Goal: Task Accomplishment & Management: Manage account settings

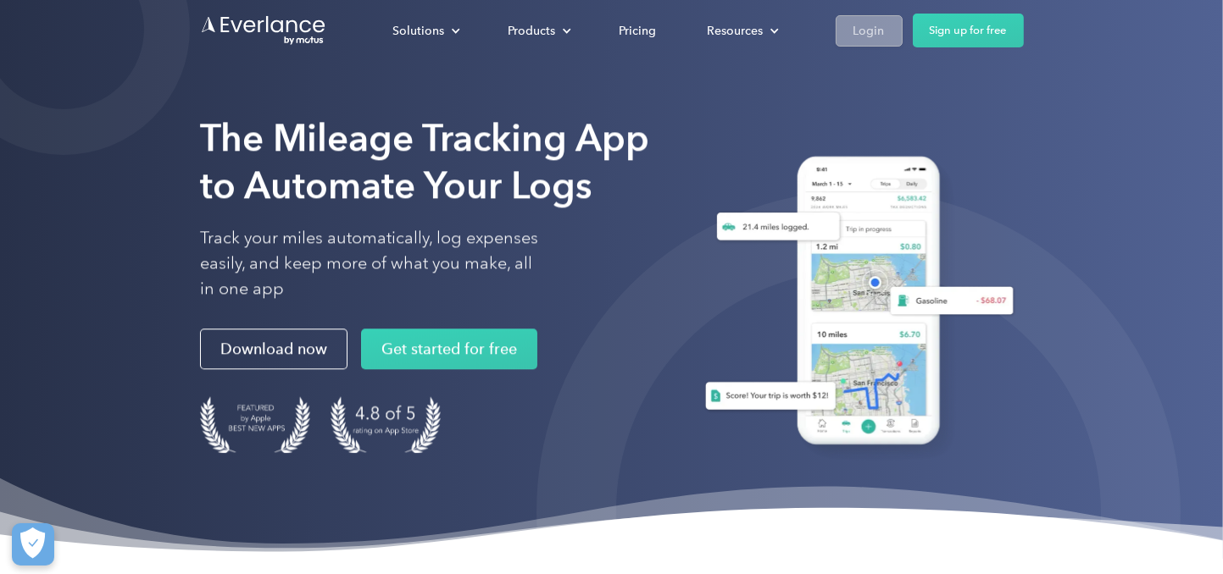
click at [875, 30] on div "Login" at bounding box center [868, 30] width 31 height 21
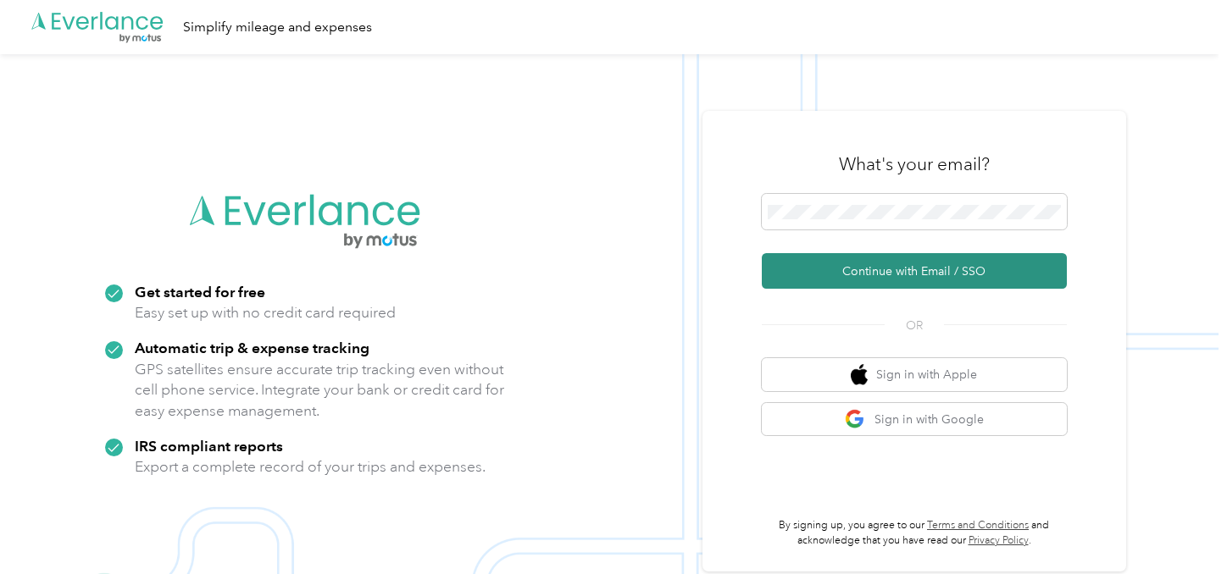
click at [891, 275] on button "Continue with Email / SSO" at bounding box center [914, 271] width 305 height 36
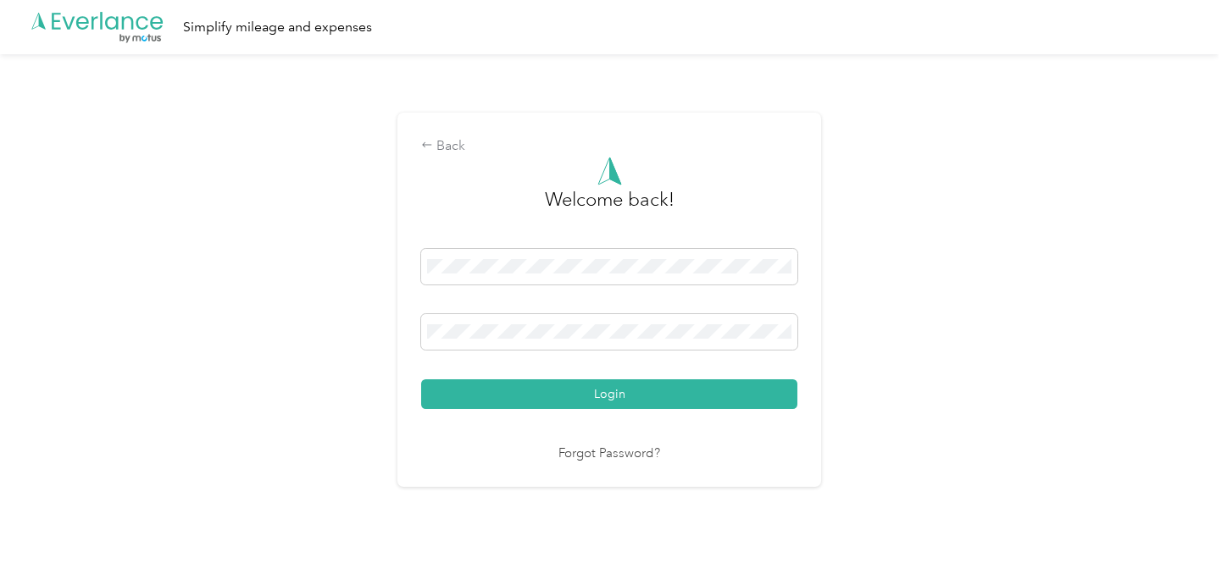
click at [421, 380] on button "Login" at bounding box center [609, 395] width 376 height 30
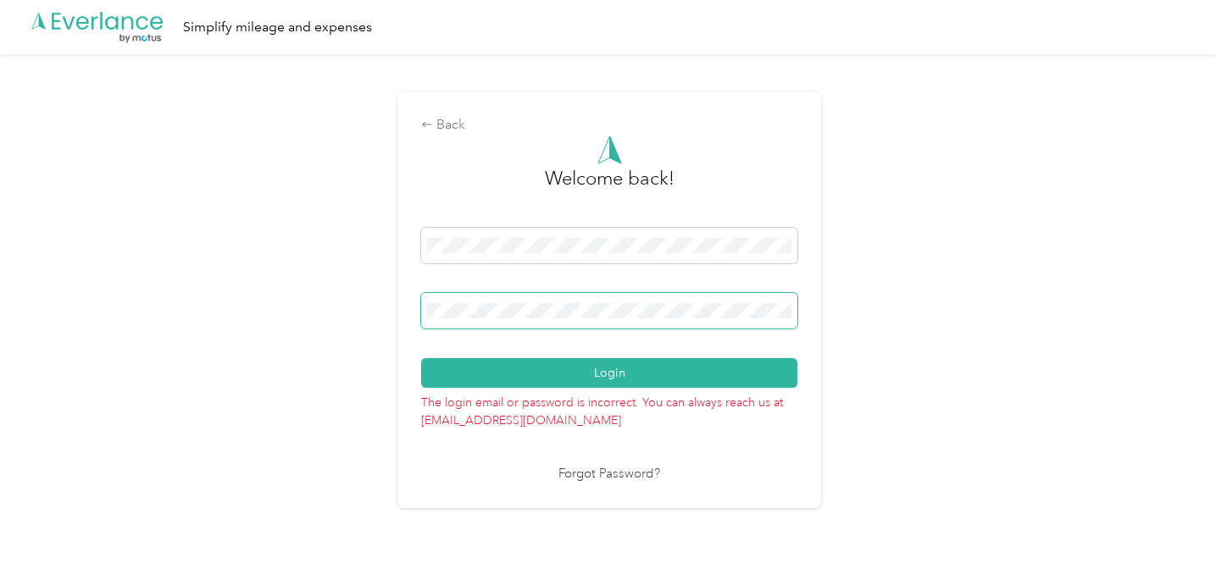
click at [421, 358] on button "Login" at bounding box center [609, 373] width 376 height 30
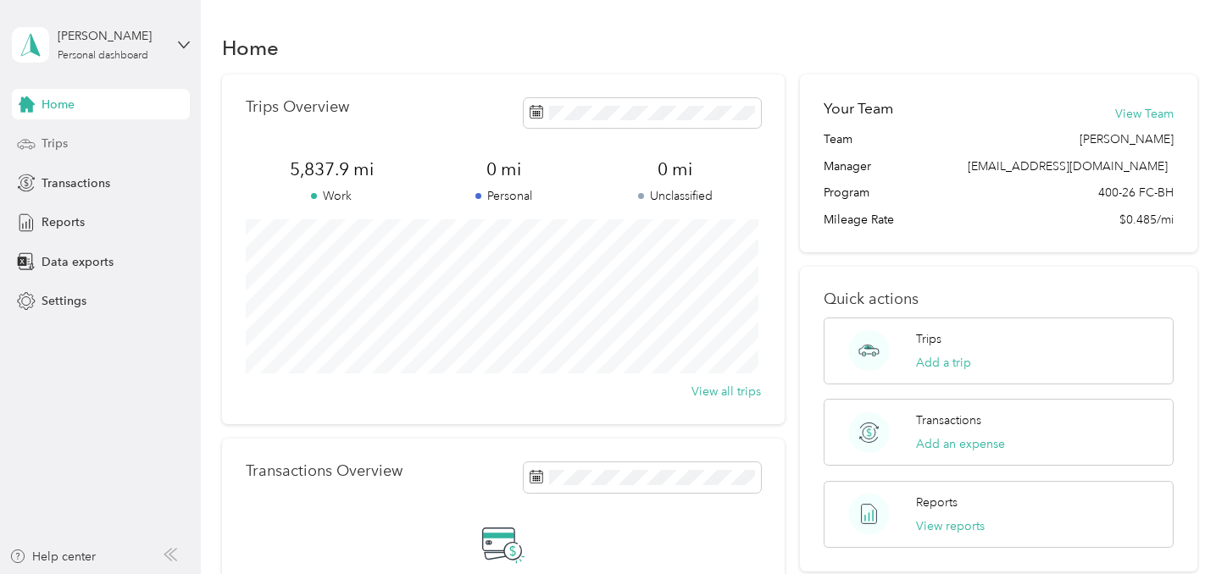
click at [74, 141] on div "Trips" at bounding box center [101, 144] width 178 height 31
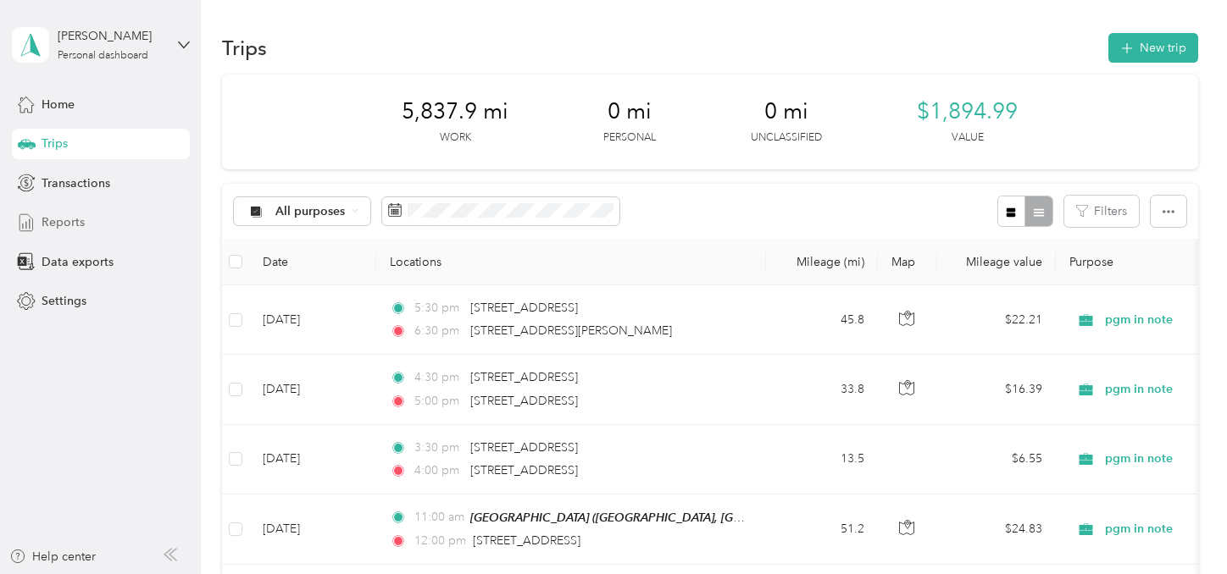
click at [52, 223] on span "Reports" at bounding box center [63, 223] width 43 height 18
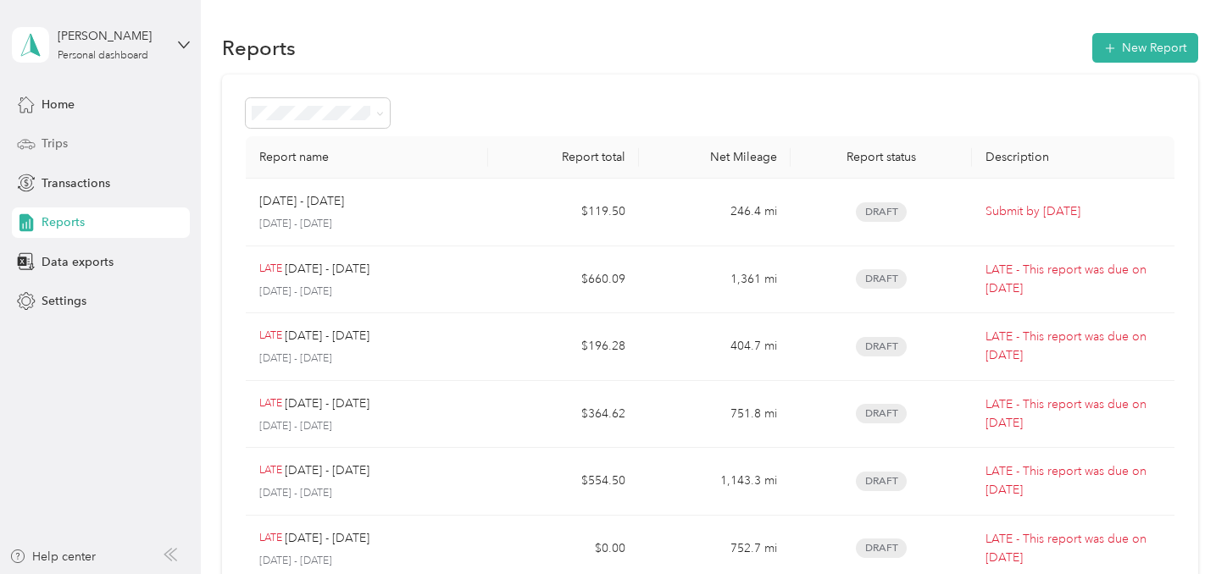
click at [61, 143] on span "Trips" at bounding box center [55, 144] width 26 height 18
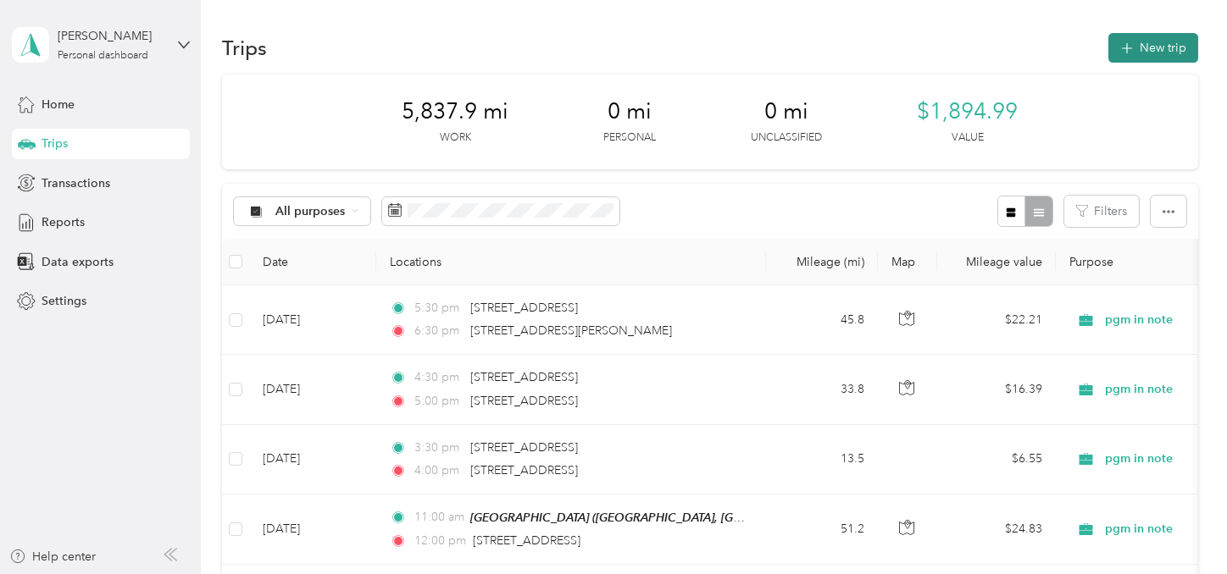
click at [1139, 49] on button "New trip" at bounding box center [1153, 48] width 90 height 30
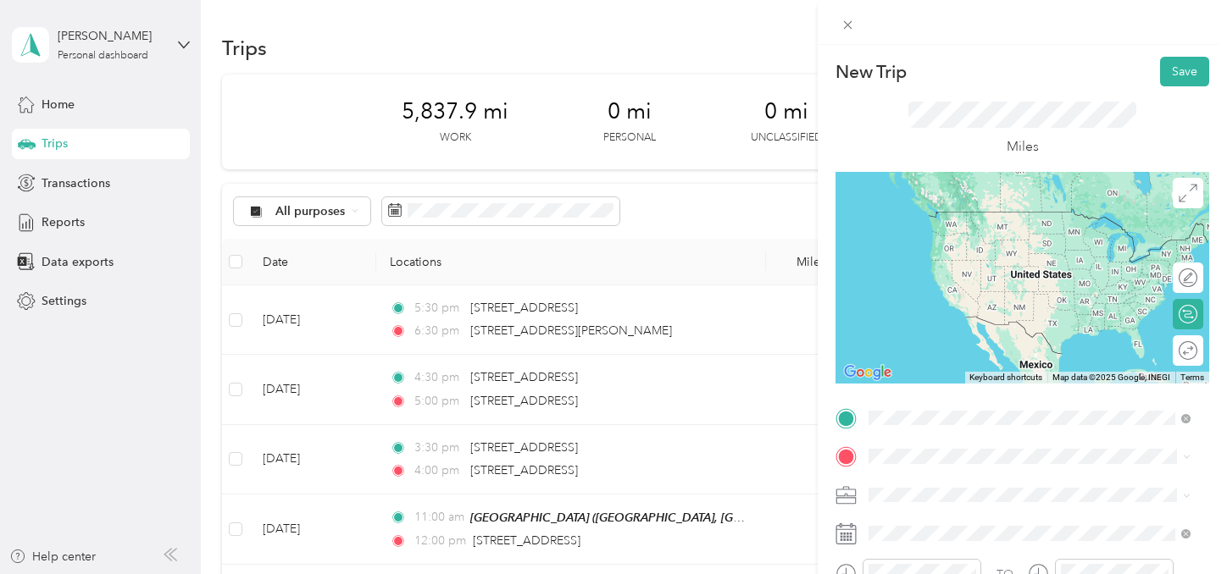
click at [979, 219] on span "[STREET_ADDRESS][PERSON_NAME][US_STATE]" at bounding box center [1033, 211] width 264 height 15
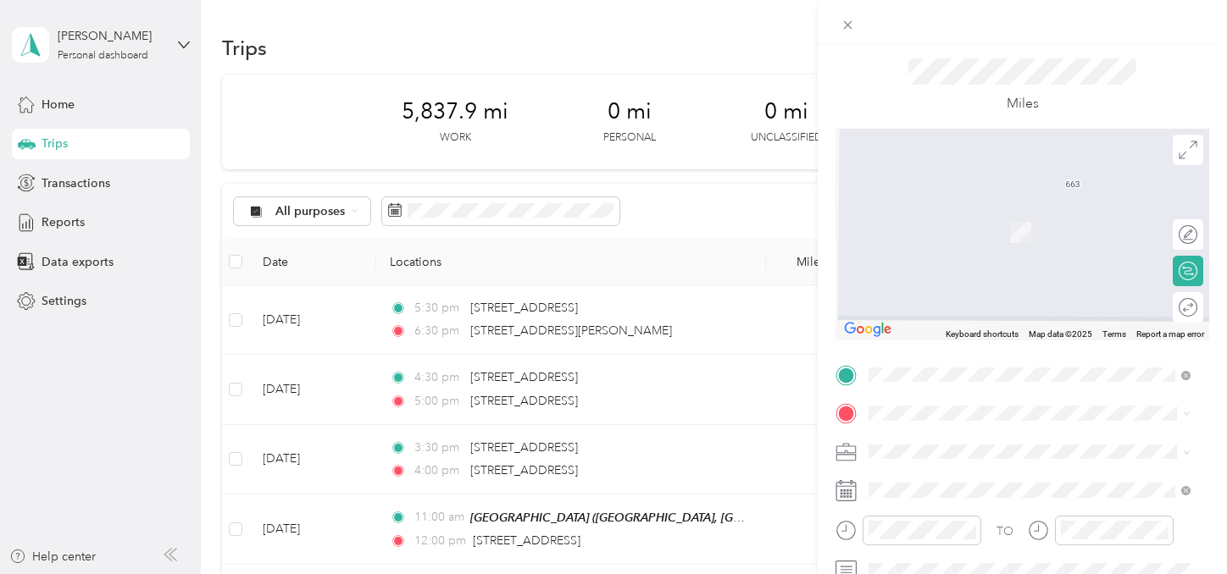
scroll to position [96, 0]
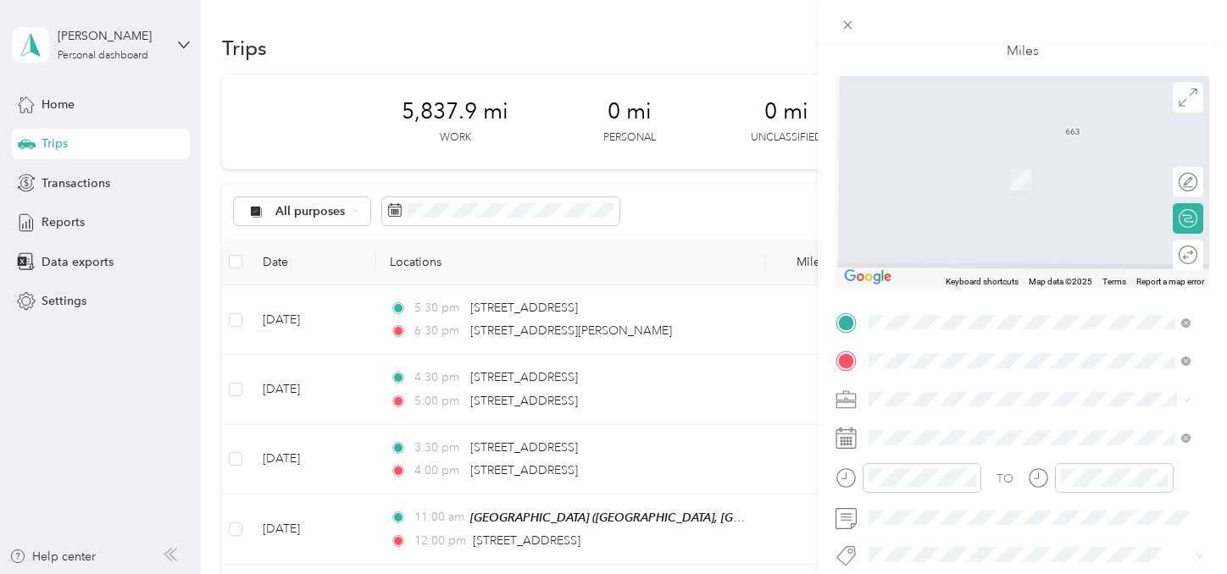
click at [968, 416] on span "[STREET_ADDRESS][US_STATE]" at bounding box center [985, 421] width 169 height 15
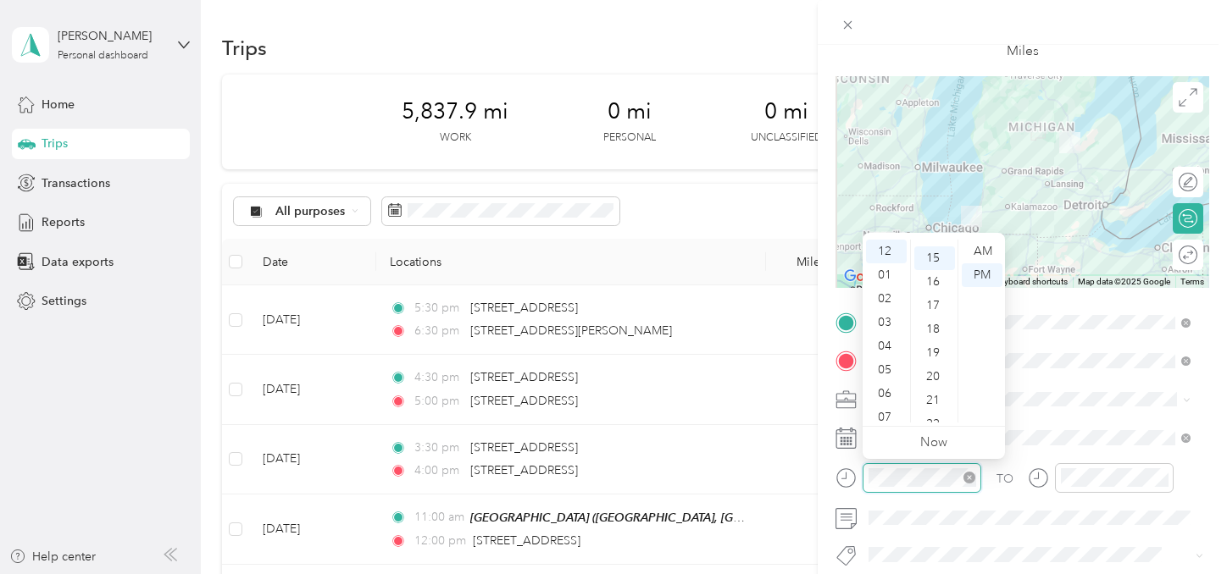
scroll to position [356, 0]
click at [892, 346] on div "04" at bounding box center [886, 347] width 41 height 24
click at [929, 247] on div "00" at bounding box center [934, 252] width 41 height 24
drag, startPoint x: 983, startPoint y: 250, endPoint x: 1006, endPoint y: 291, distance: 47.4
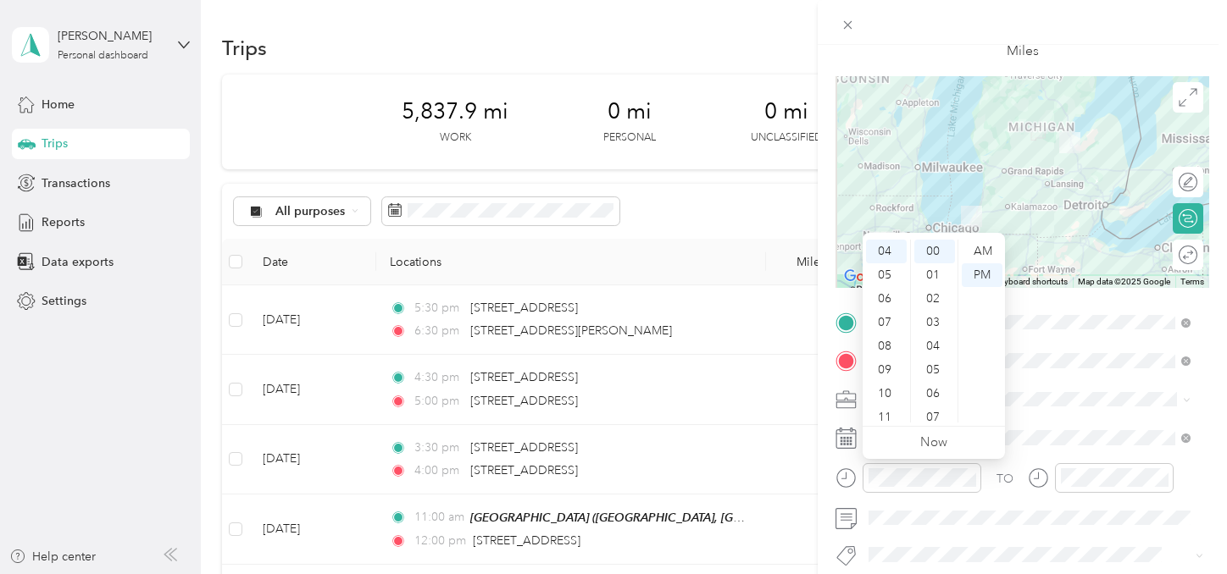
click at [982, 249] on div "AM" at bounding box center [982, 252] width 41 height 24
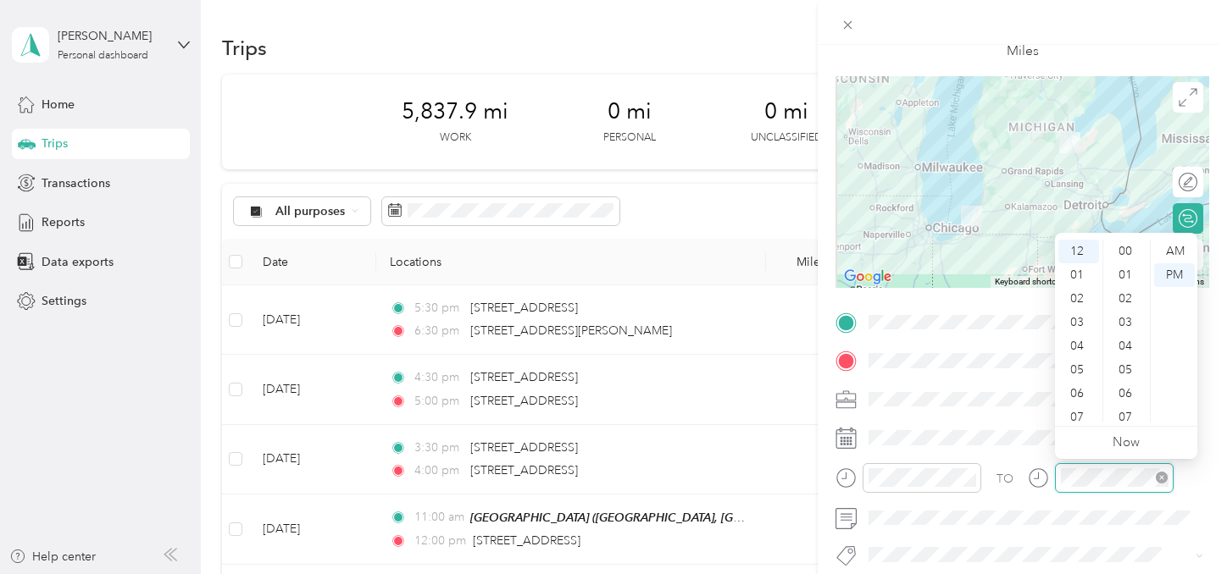
scroll to position [356, 0]
click at [1076, 418] on div "07" at bounding box center [1078, 418] width 41 height 24
click at [1129, 254] on div "00" at bounding box center [1127, 252] width 41 height 24
click at [1175, 255] on div "AM" at bounding box center [1174, 252] width 41 height 24
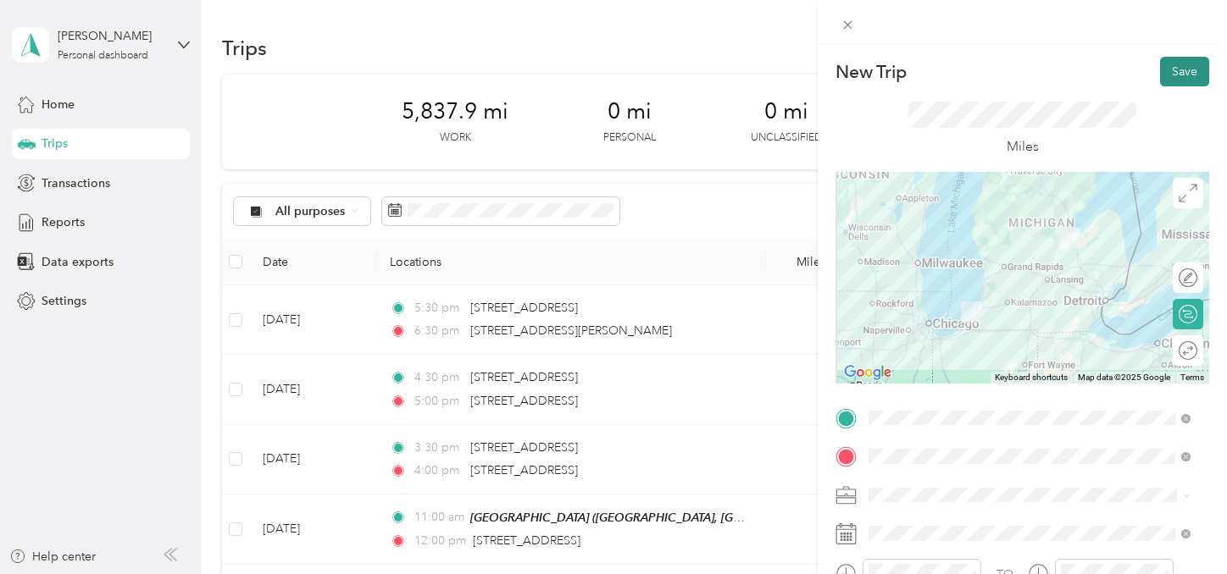
click at [1189, 79] on button "Save" at bounding box center [1184, 72] width 49 height 30
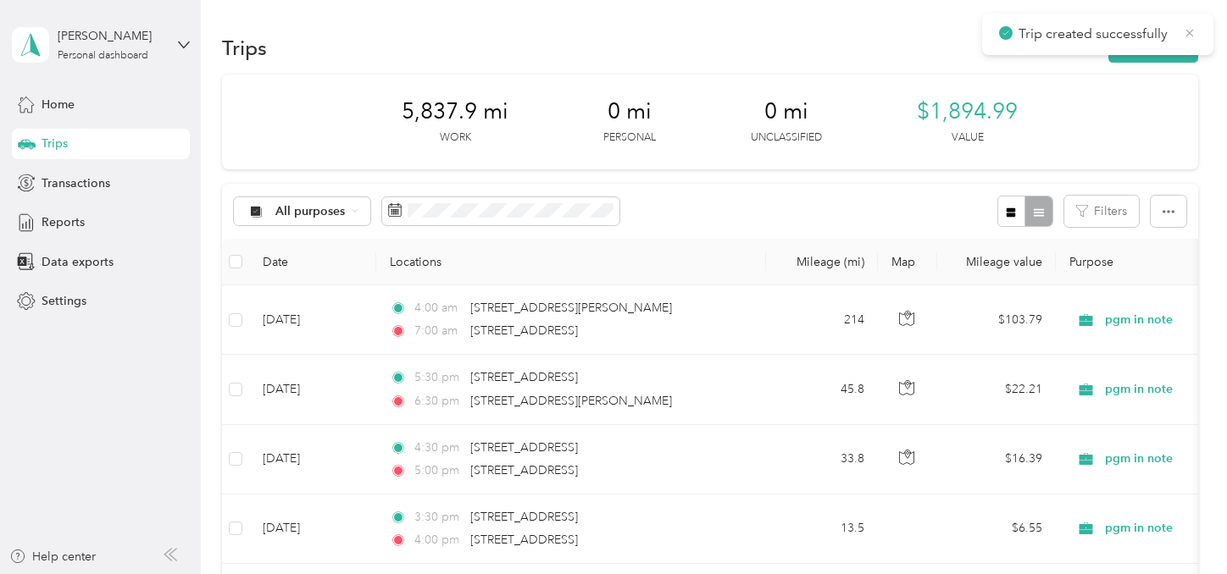
click at [1190, 35] on icon at bounding box center [1190, 32] width 14 height 15
click at [1157, 50] on button "New trip" at bounding box center [1153, 48] width 90 height 30
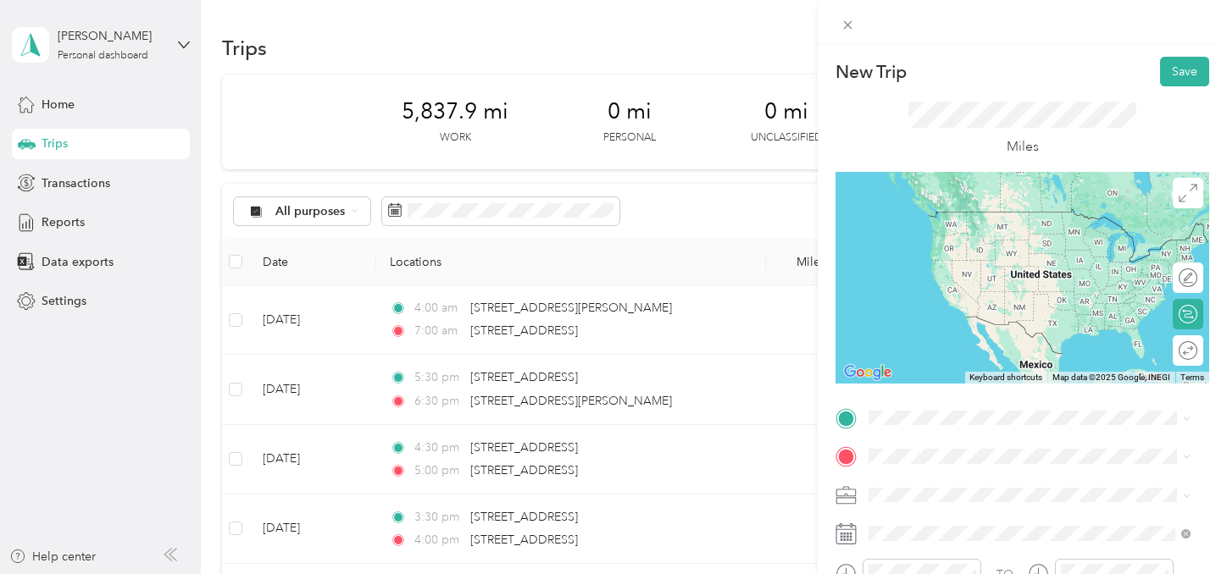
click at [950, 483] on span "[STREET_ADDRESS][US_STATE]" at bounding box center [985, 477] width 169 height 15
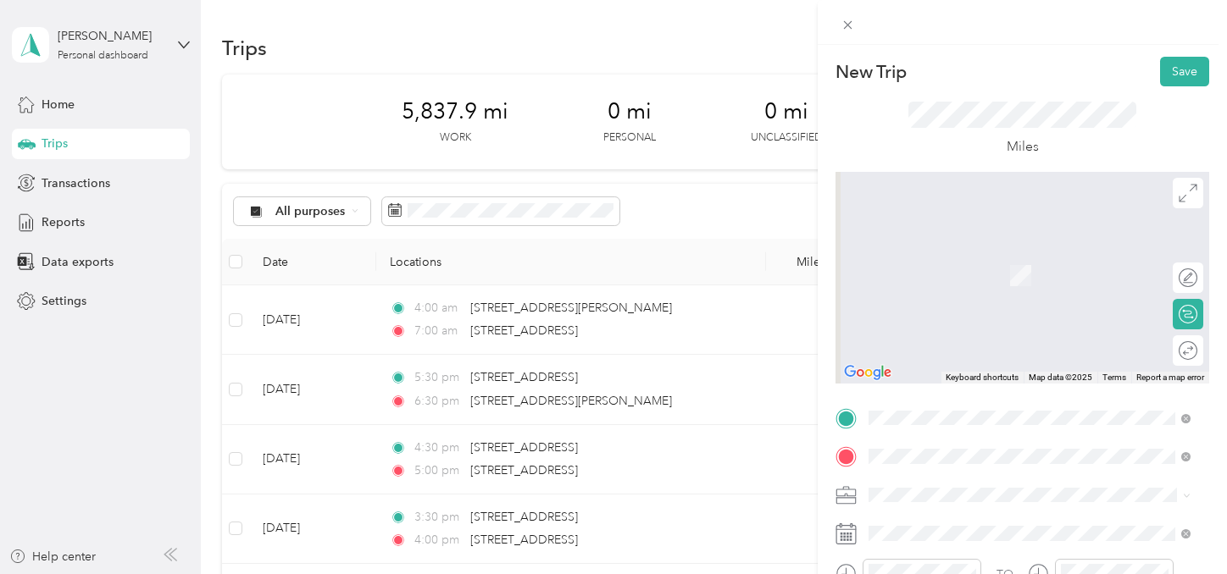
click at [1082, 265] on span "[STREET_ADDRESS][PERSON_NAME][PERSON_NAME][US_STATE]" at bounding box center [1043, 258] width 284 height 30
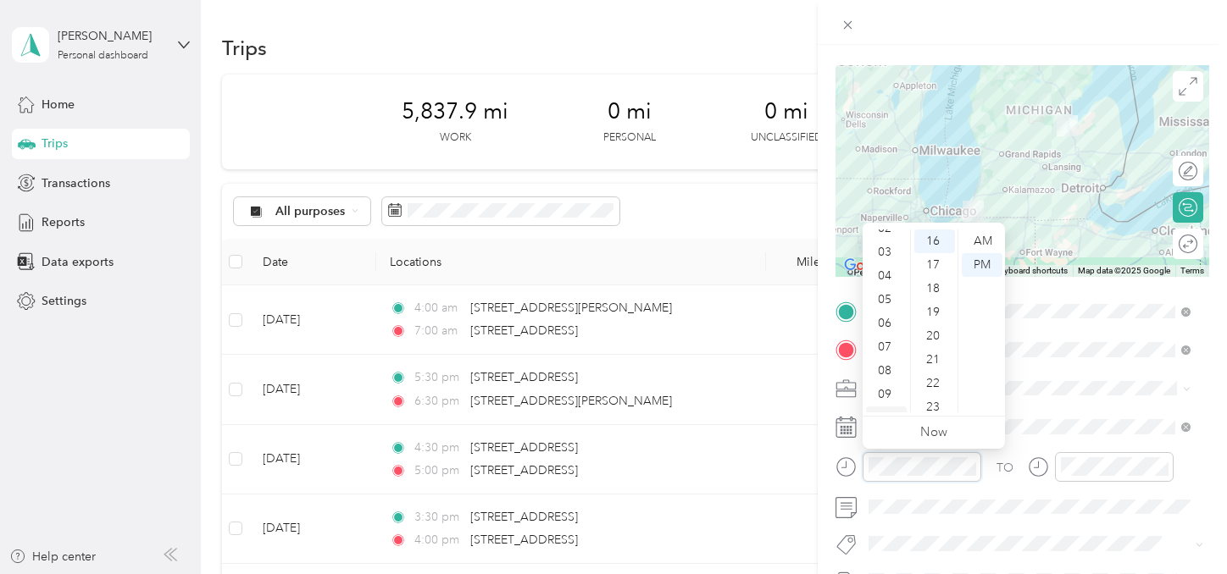
scroll to position [85, 0]
click at [885, 326] on div "07" at bounding box center [886, 323] width 41 height 24
click at [929, 244] on div "00" at bounding box center [934, 242] width 41 height 24
click at [973, 241] on div "AM" at bounding box center [982, 242] width 41 height 24
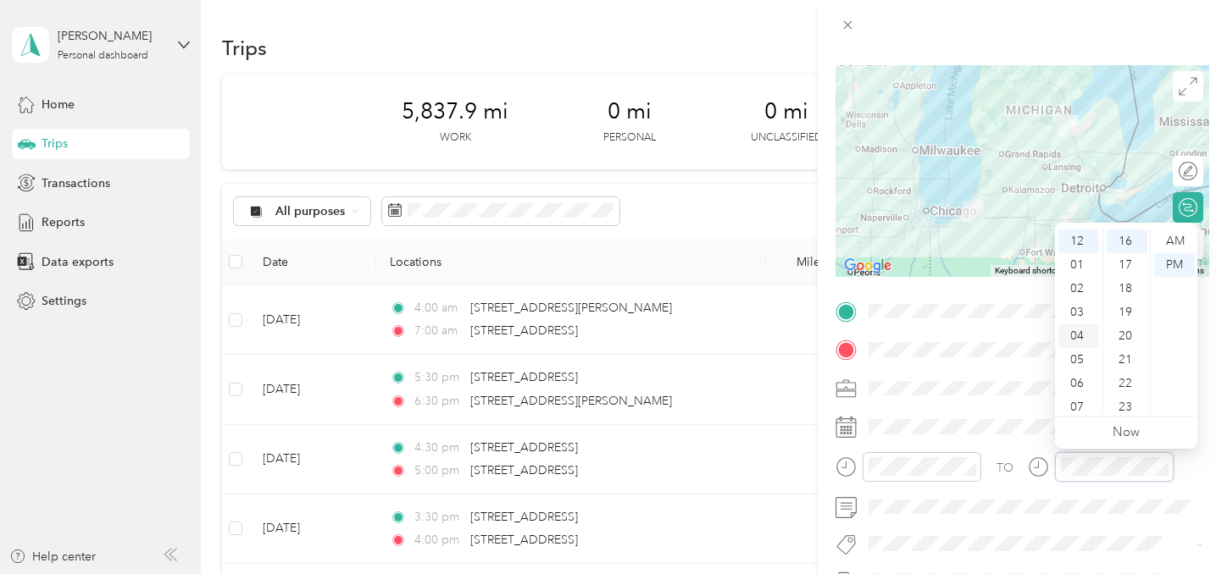
scroll to position [102, 0]
click at [1078, 403] on div "11" at bounding box center [1078, 401] width 41 height 24
click at [1122, 241] on div "00" at bounding box center [1127, 242] width 41 height 24
click at [1176, 239] on div "AM" at bounding box center [1174, 242] width 41 height 24
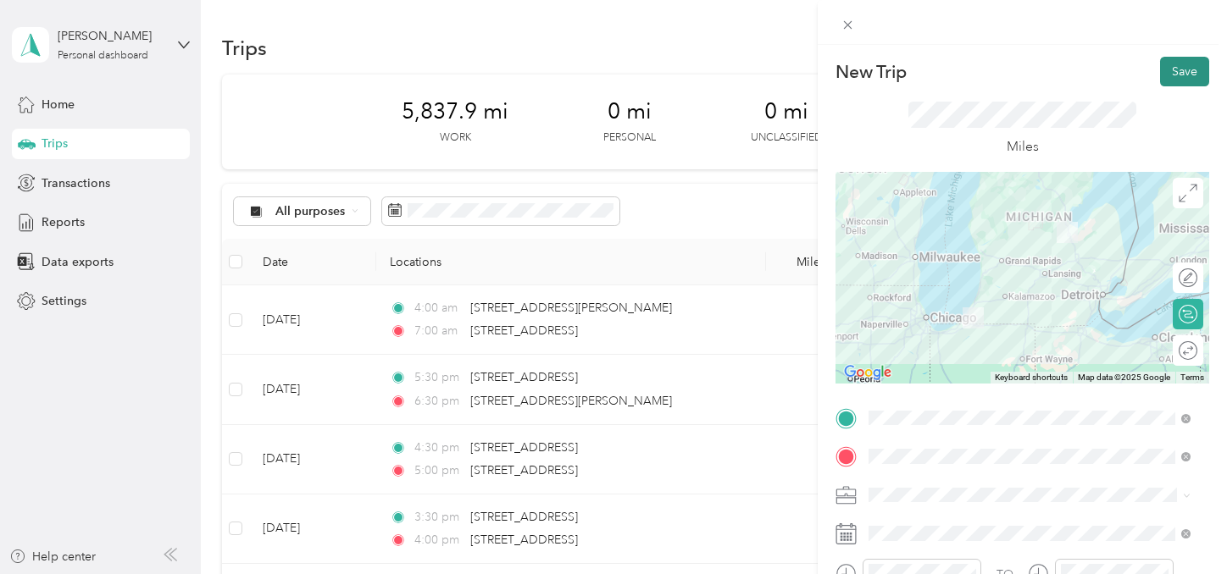
drag, startPoint x: 1176, startPoint y: 75, endPoint x: 1190, endPoint y: 96, distance: 24.4
click at [1176, 75] on button "Save" at bounding box center [1184, 72] width 49 height 30
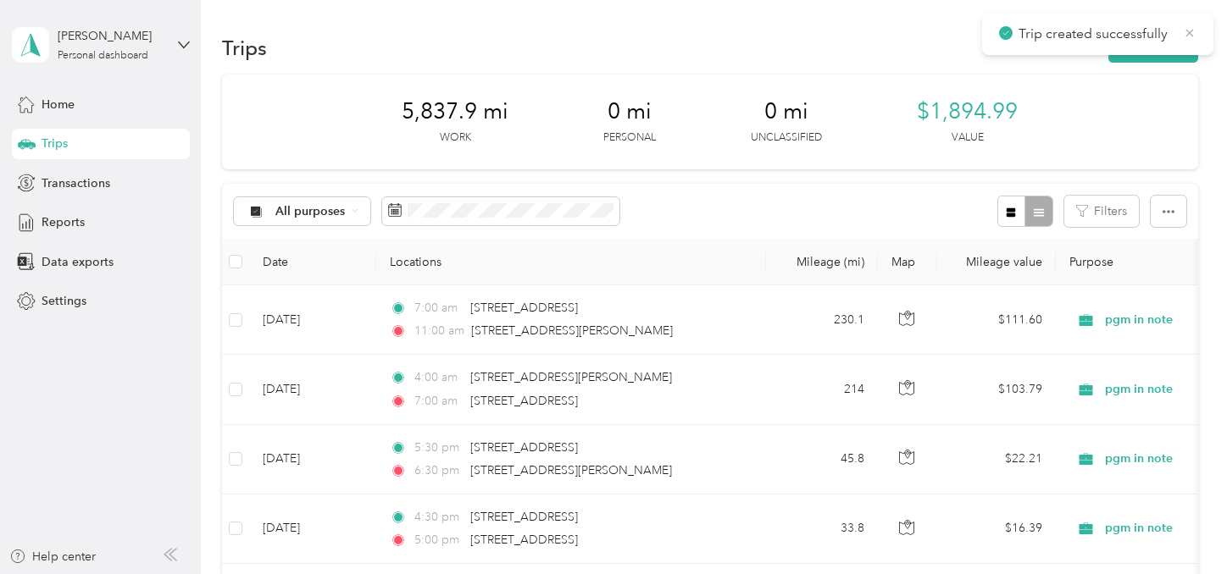
click at [1191, 31] on icon at bounding box center [1190, 32] width 14 height 15
click at [1156, 53] on button "New trip" at bounding box center [1153, 48] width 90 height 30
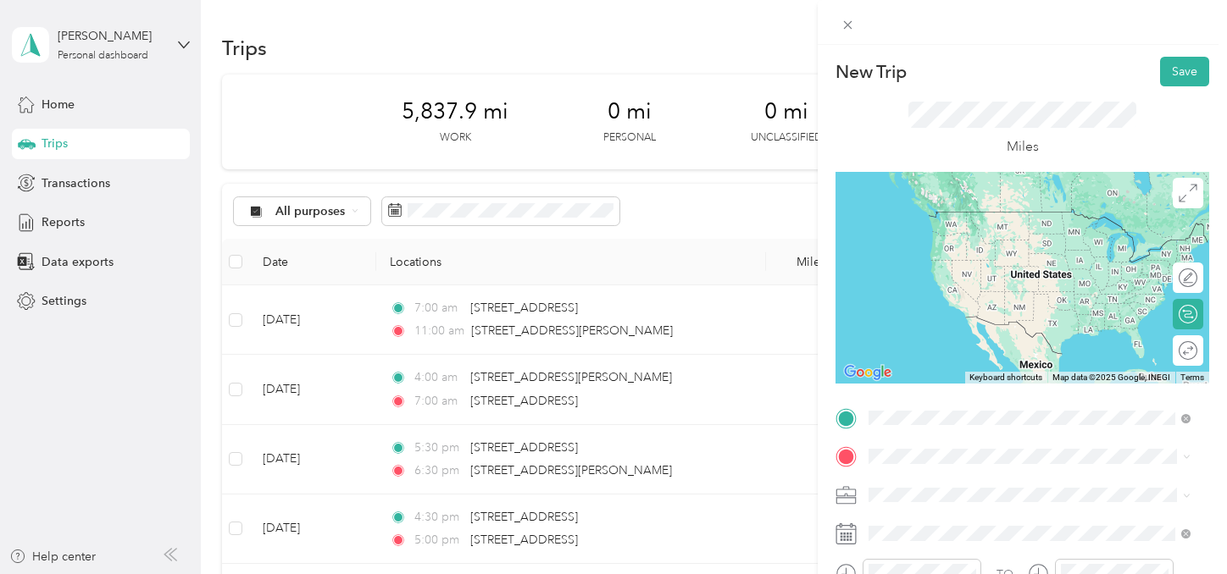
click at [963, 218] on span "[STREET_ADDRESS][PERSON_NAME][PERSON_NAME][US_STATE]" at bounding box center [1043, 219] width 284 height 30
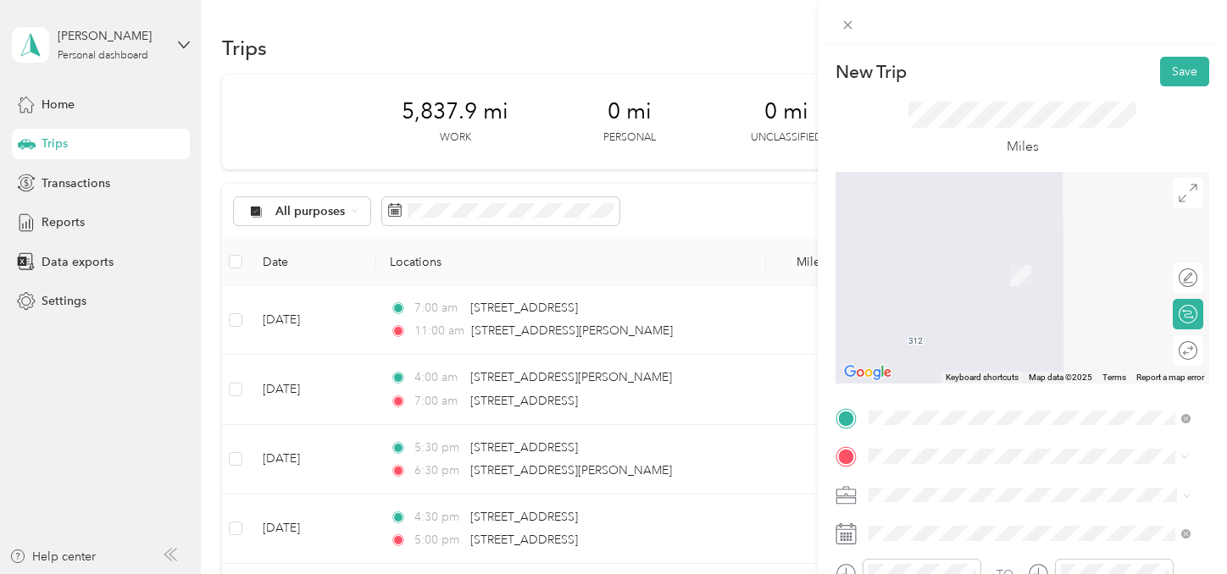
click at [963, 258] on span "[STREET_ADDRESS][PERSON_NAME][US_STATE]" at bounding box center [1033, 250] width 264 height 15
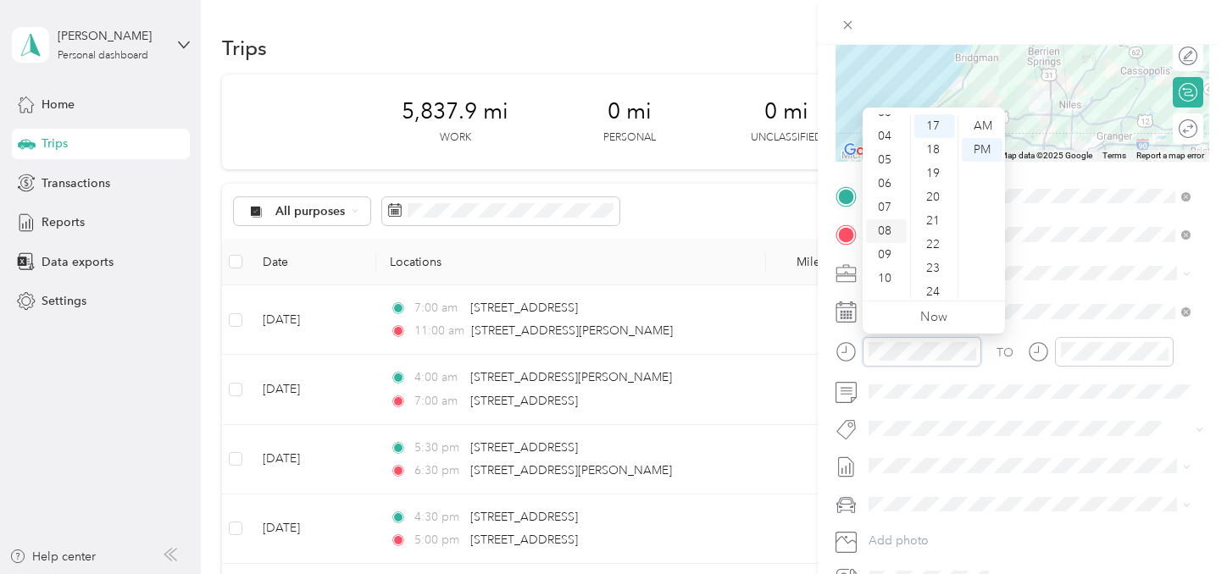
scroll to position [102, 0]
click at [884, 286] on div "11" at bounding box center [886, 286] width 41 height 24
click at [929, 130] on div "00" at bounding box center [934, 126] width 41 height 24
click at [976, 125] on div "AM" at bounding box center [982, 126] width 41 height 24
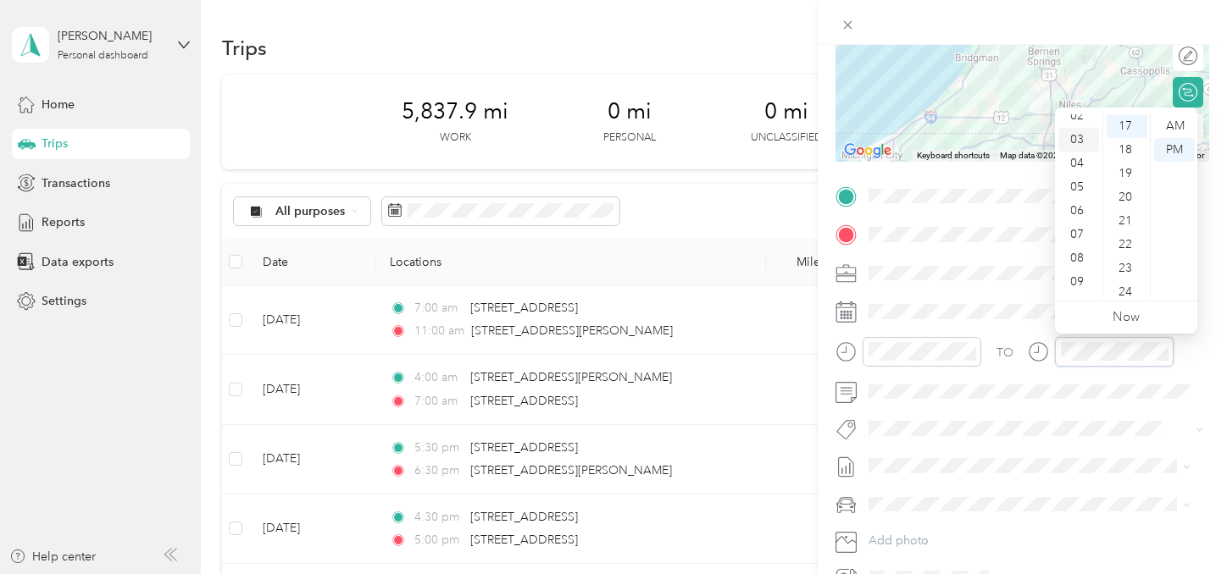
scroll to position [102, 0]
drag, startPoint x: 1079, startPoint y: 287, endPoint x: 1112, endPoint y: 252, distance: 48.6
click at [1079, 286] on div "11" at bounding box center [1078, 286] width 41 height 24
click at [1124, 244] on div "30" at bounding box center [1127, 245] width 41 height 24
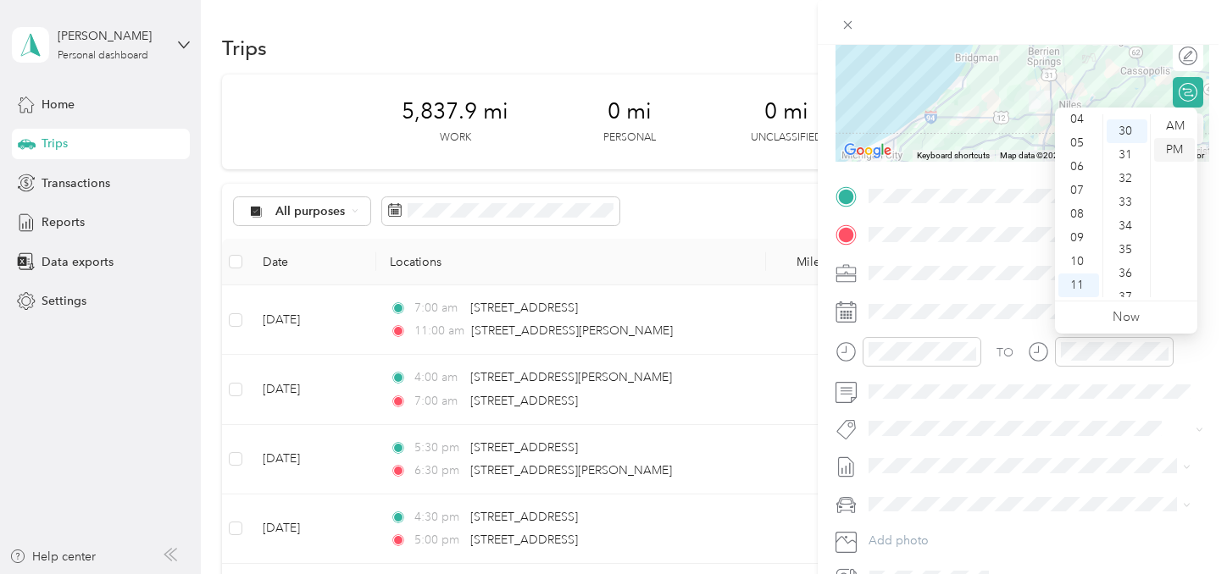
scroll to position [712, 0]
drag, startPoint x: 1170, startPoint y: 127, endPoint x: 1151, endPoint y: 141, distance: 24.2
click at [1169, 127] on div "AM" at bounding box center [1174, 126] width 41 height 24
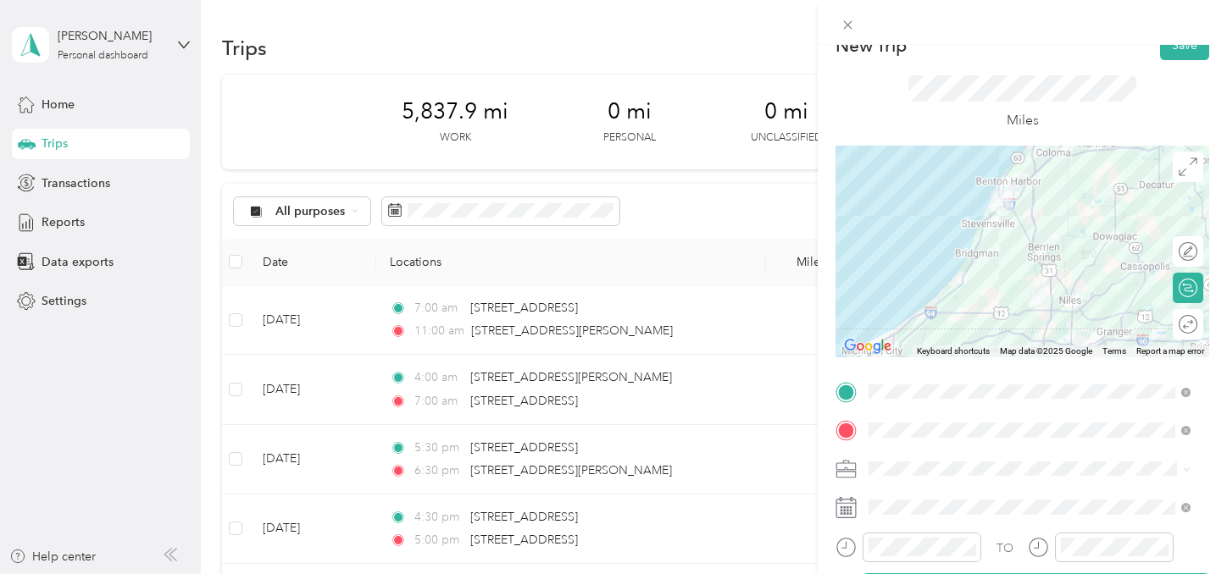
scroll to position [23, 0]
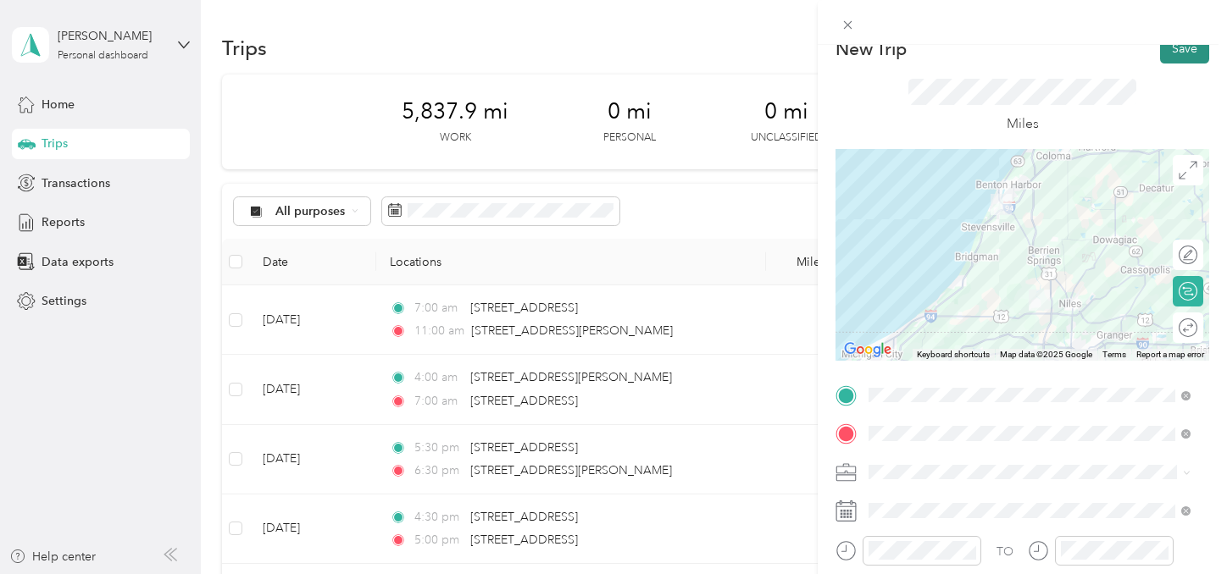
click at [1174, 61] on button "Save" at bounding box center [1184, 49] width 49 height 30
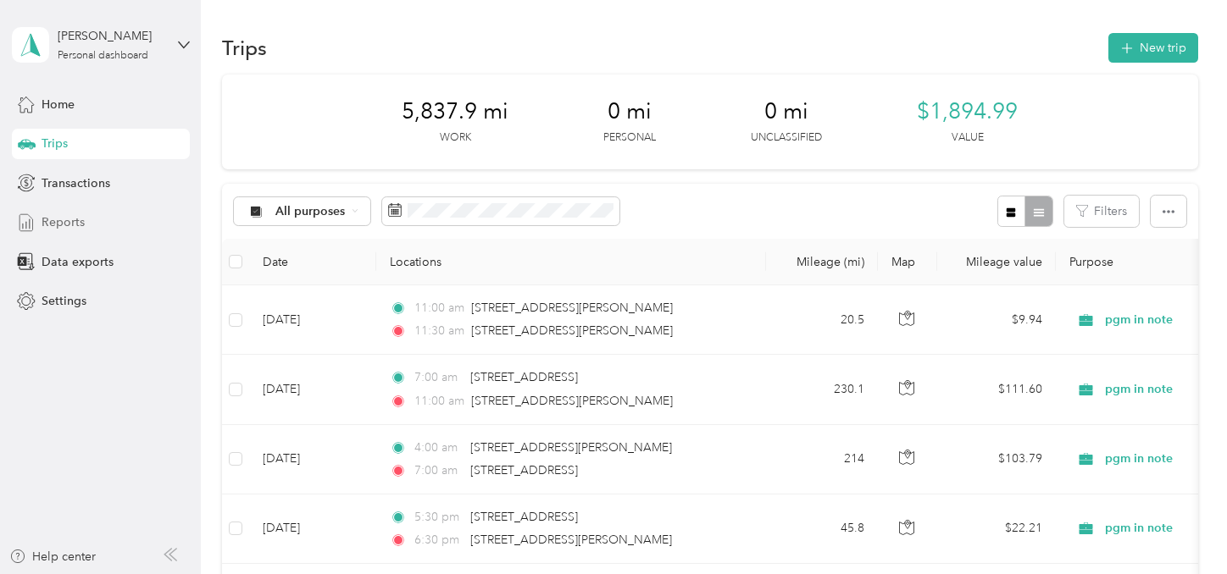
click at [75, 221] on span "Reports" at bounding box center [63, 223] width 43 height 18
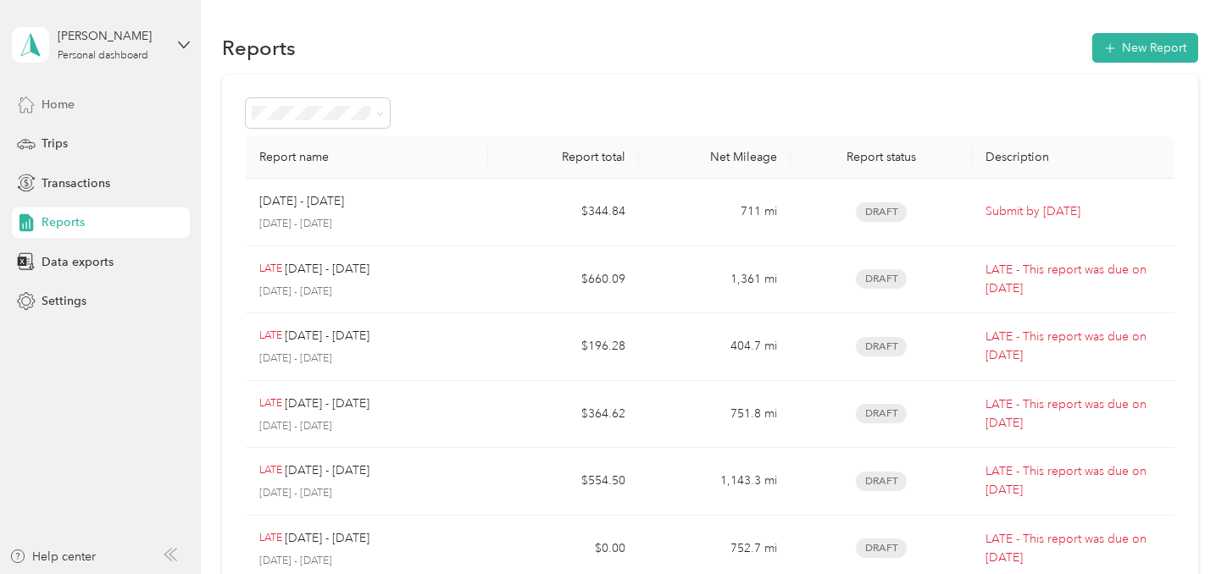
click at [55, 103] on span "Home" at bounding box center [58, 105] width 33 height 18
